Goal: Transaction & Acquisition: Purchase product/service

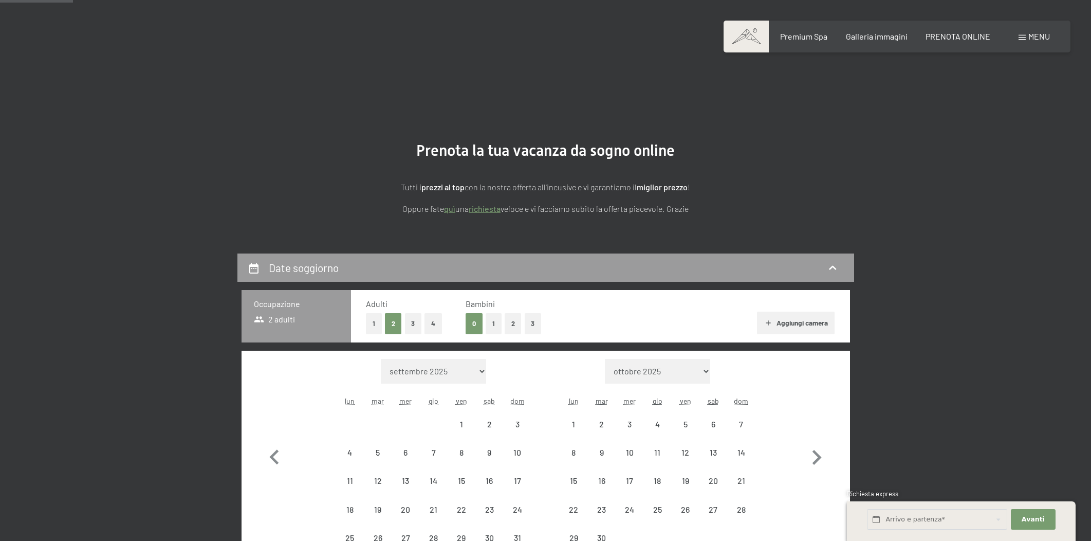
select select "2026-05-01"
select select "2026-06-01"
click at [1024, 35] on span at bounding box center [1021, 37] width 7 height 5
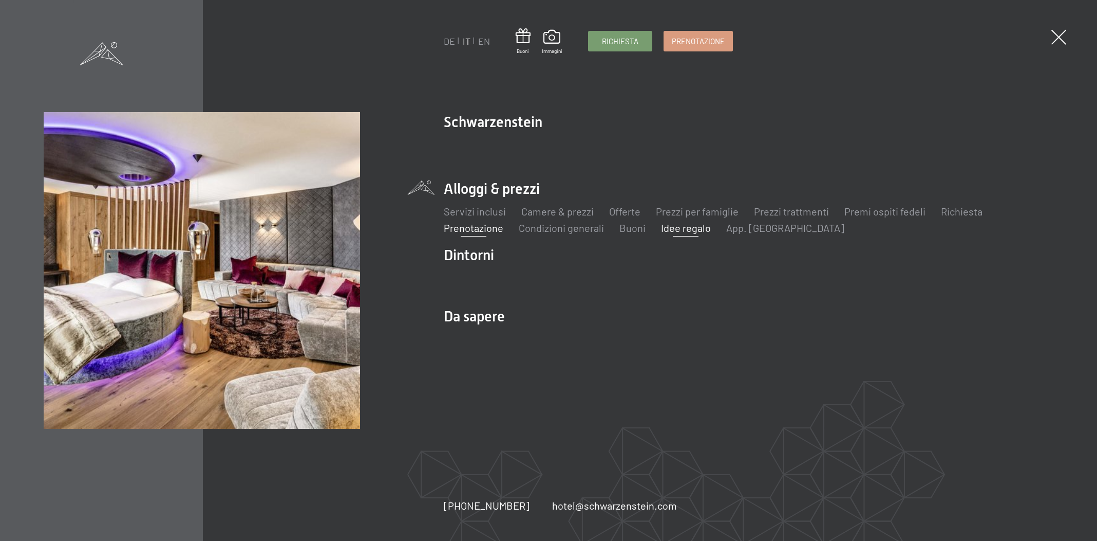
click at [681, 230] on link "Idee regalo" at bounding box center [686, 227] width 50 height 12
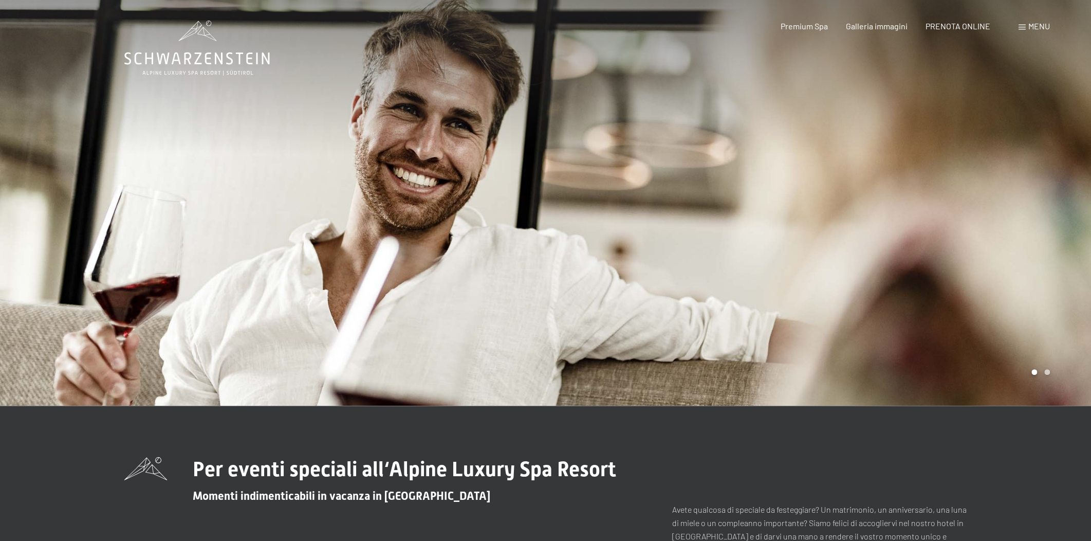
click at [1036, 25] on span "Menu" at bounding box center [1039, 26] width 22 height 10
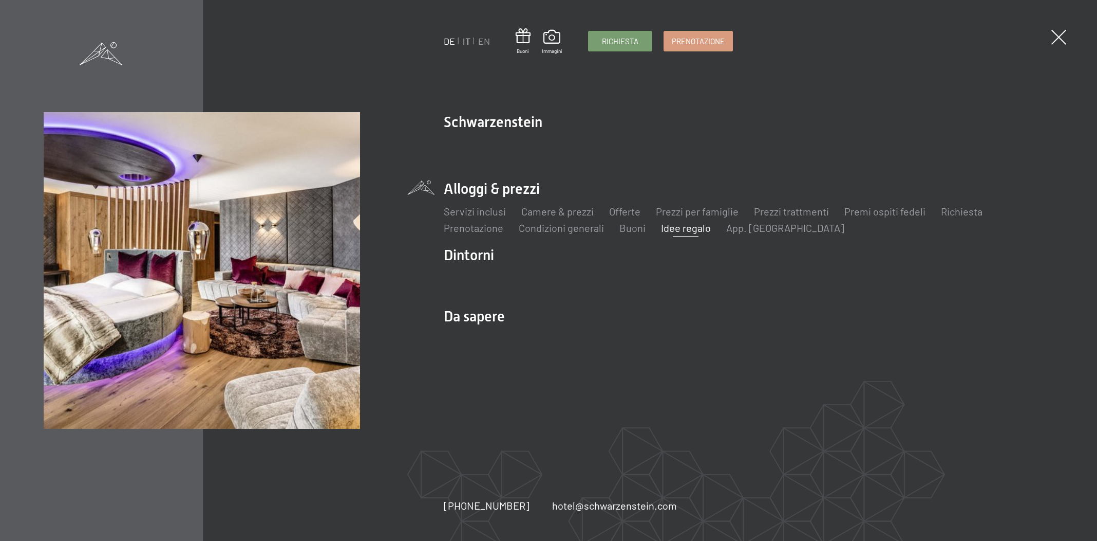
click at [452, 37] on link "DE" at bounding box center [449, 40] width 11 height 11
